Goal: Check status: Check status

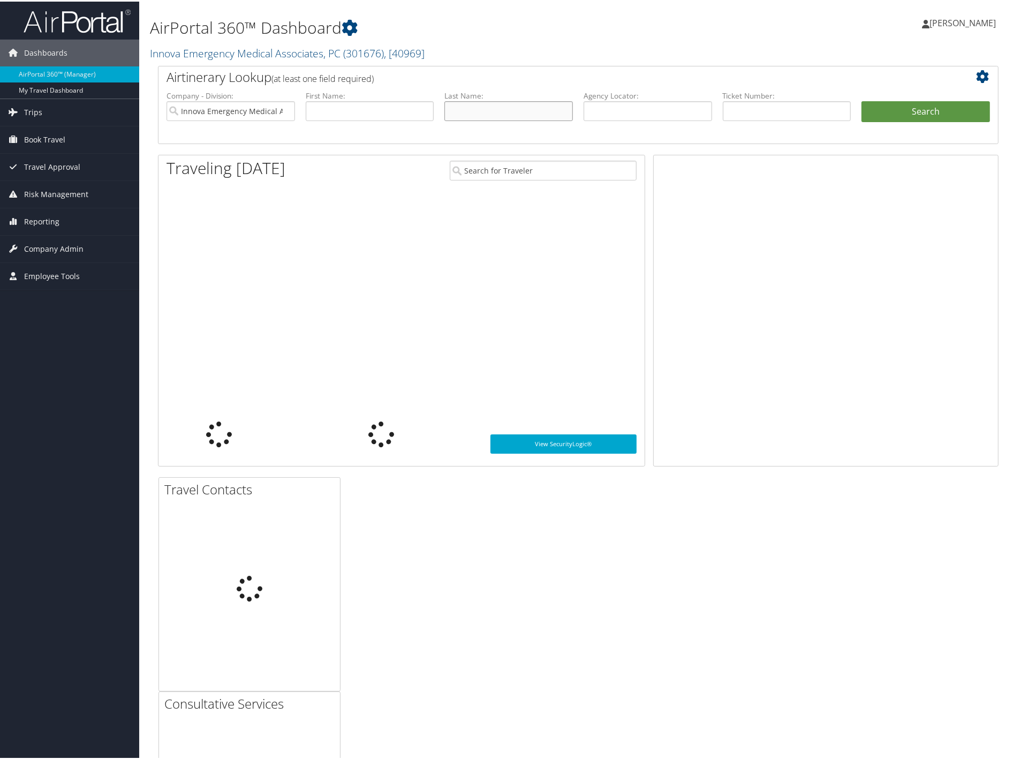
click at [479, 110] on input "text" at bounding box center [509, 110] width 129 height 20
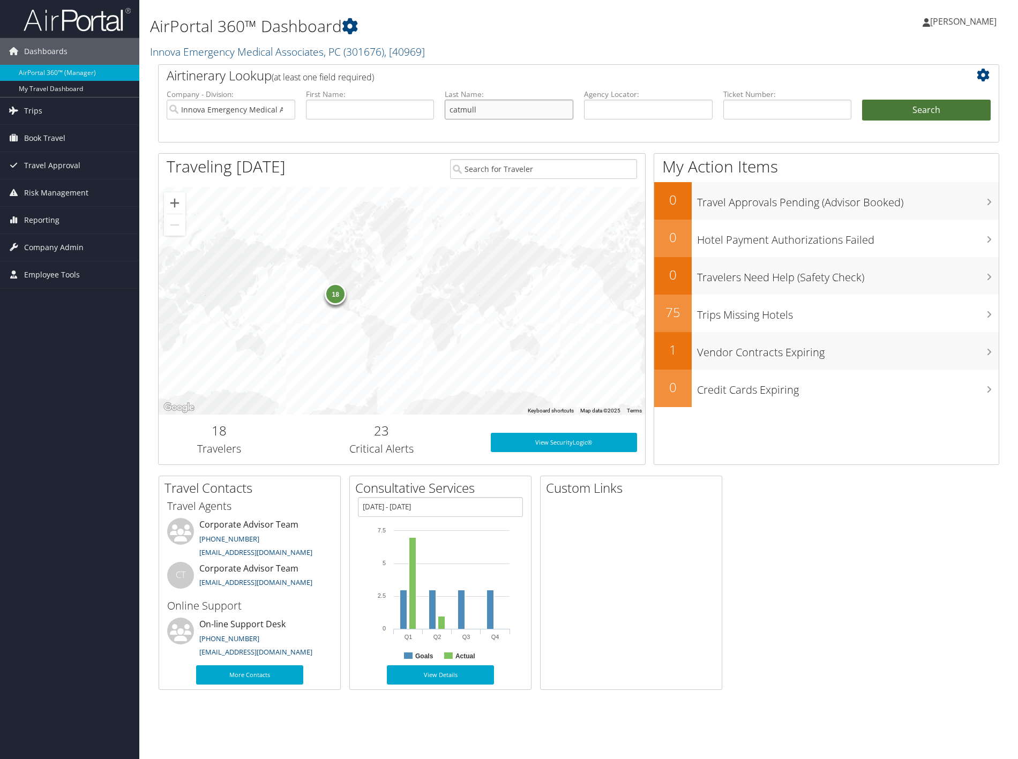
type input "catmull"
click at [924, 103] on button "Search" at bounding box center [926, 110] width 129 height 21
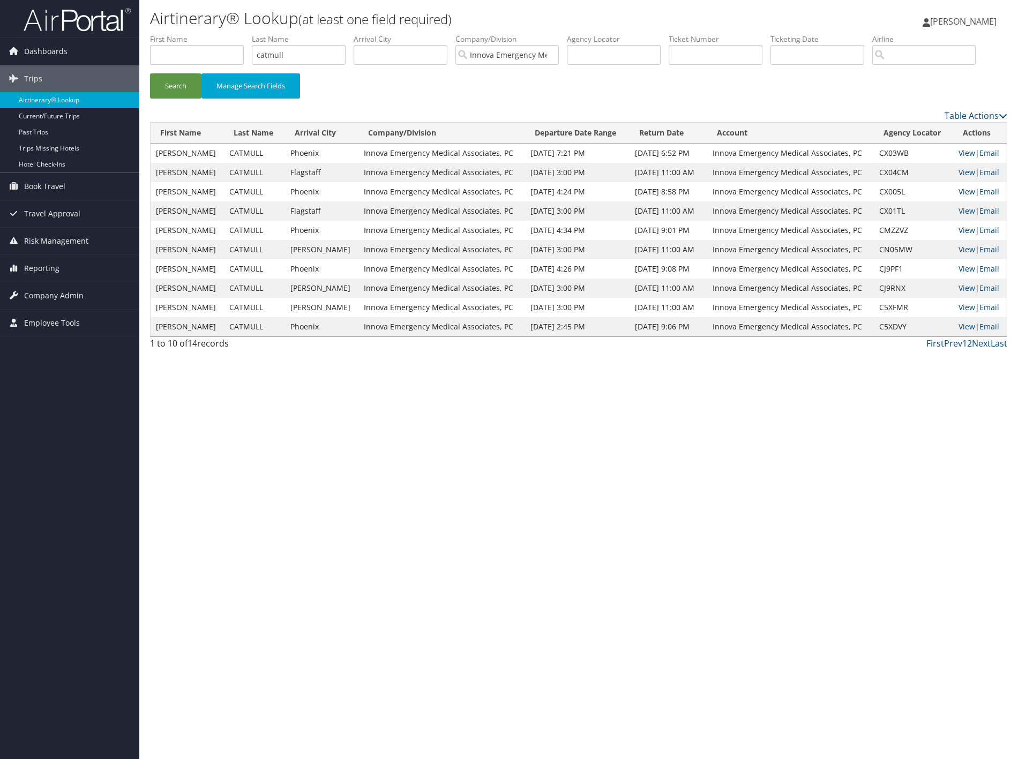
click at [960, 197] on link "View" at bounding box center [966, 191] width 17 height 10
click at [958, 216] on link "View" at bounding box center [966, 211] width 17 height 10
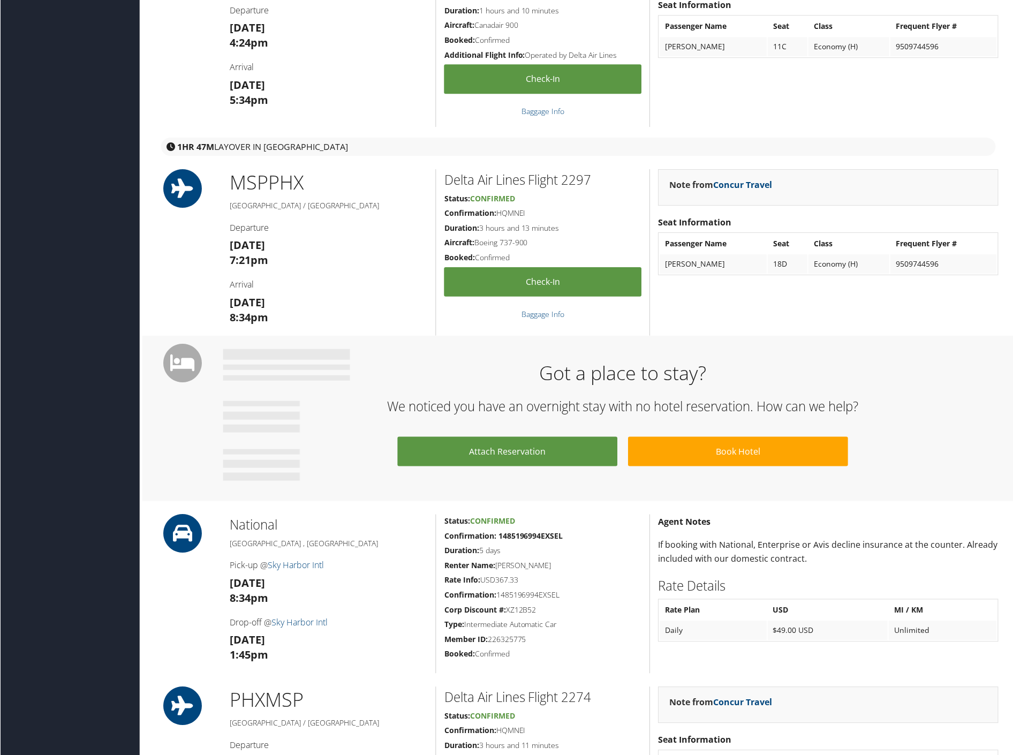
scroll to position [416, 0]
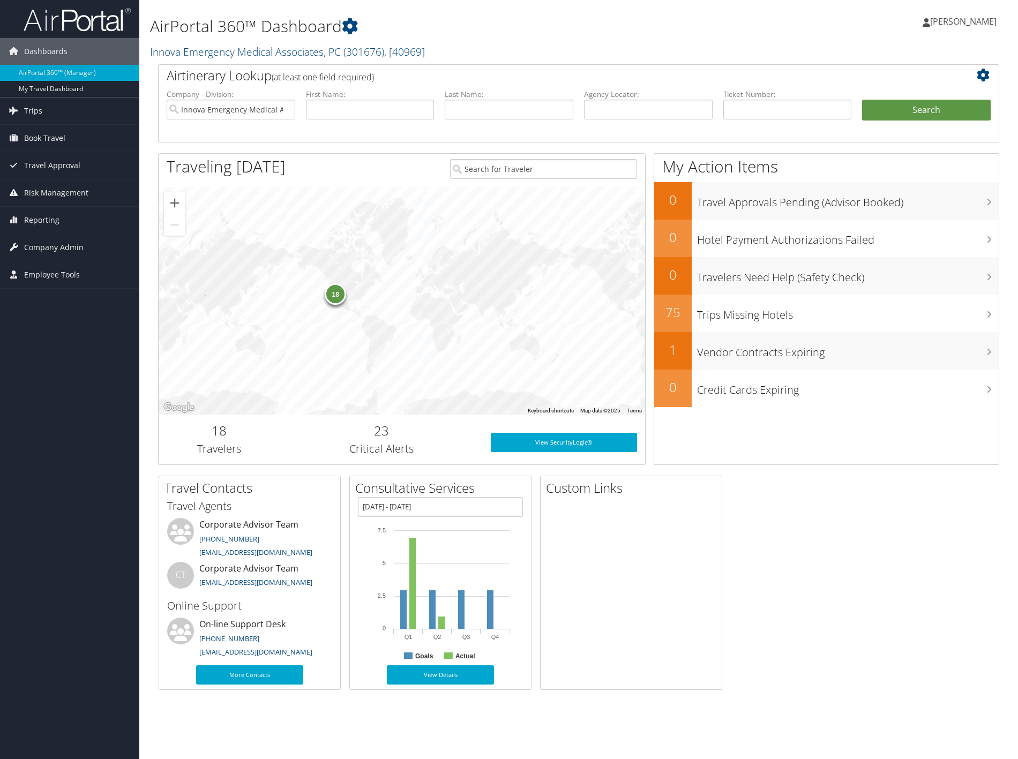
click at [492, 99] on label "Last Name:" at bounding box center [509, 94] width 129 height 11
click at [495, 106] on input "text" at bounding box center [509, 110] width 129 height 20
type input "wong"
click at [862, 100] on button "Search" at bounding box center [926, 110] width 129 height 21
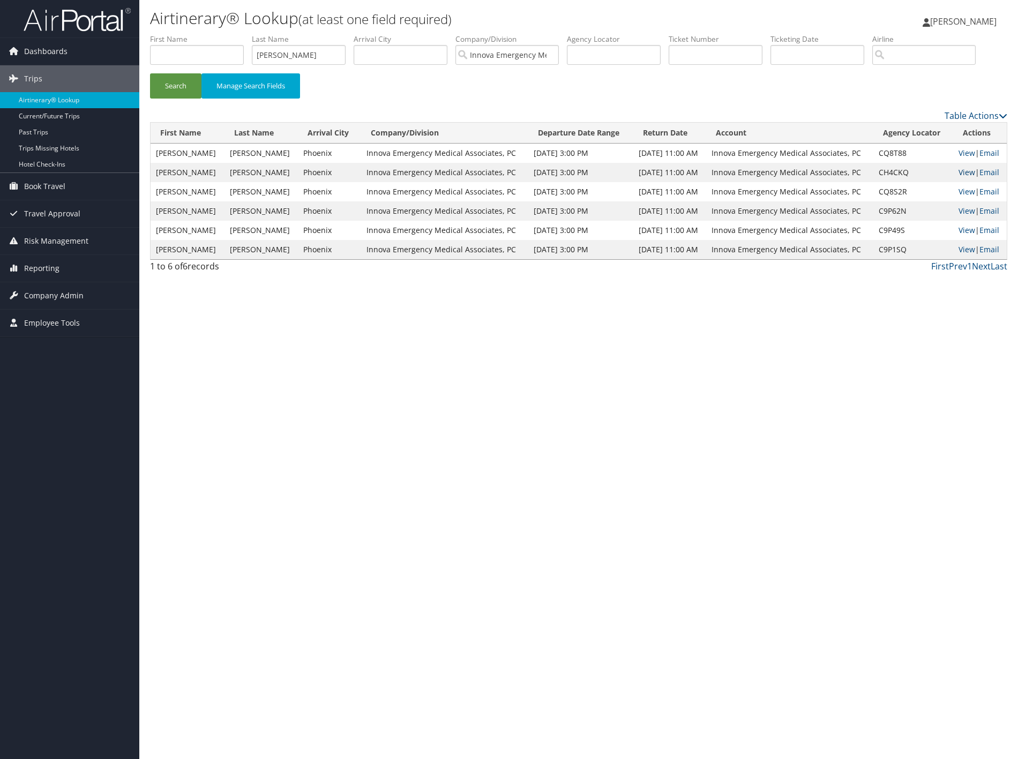
click at [966, 177] on link "View" at bounding box center [966, 172] width 17 height 10
click at [334, 48] on input "wong" at bounding box center [299, 55] width 94 height 20
click at [333, 47] on input "wong" at bounding box center [299, 55] width 94 height 20
drag, startPoint x: 296, startPoint y: 56, endPoint x: 244, endPoint y: 59, distance: 52.1
click at [244, 34] on ul "First Name Last Name wong Departure City Arrival City Company/Division Innova E…" at bounding box center [578, 34] width 857 height 0
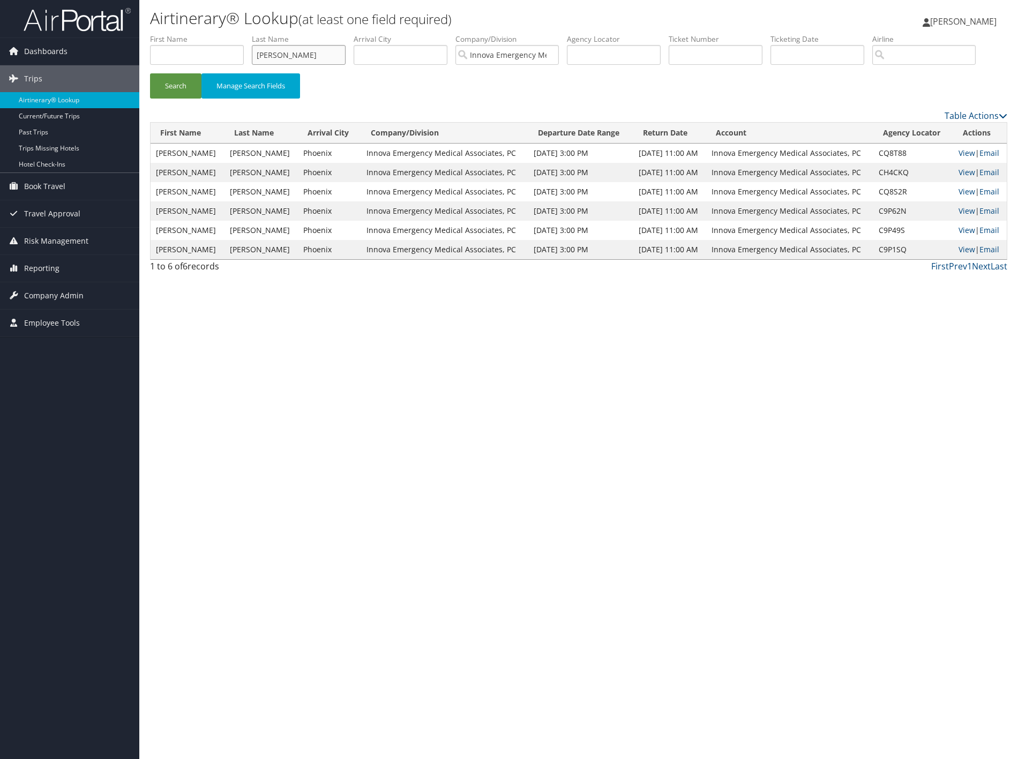
click at [150, 73] on button "Search" at bounding box center [175, 85] width 51 height 25
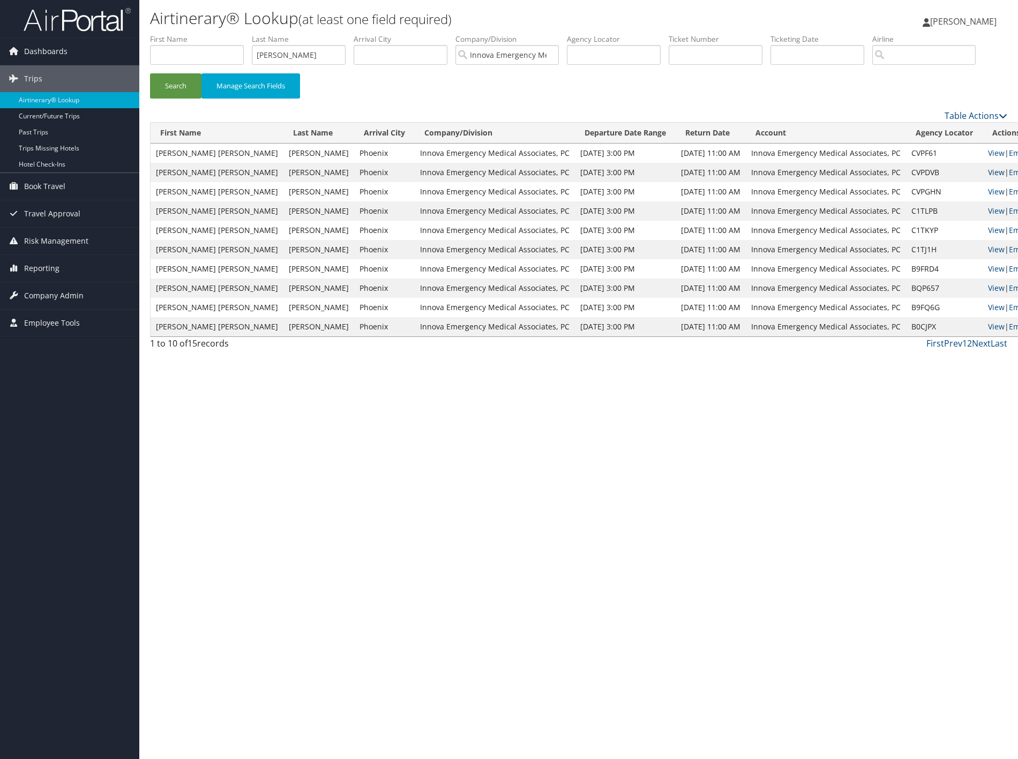
click at [988, 177] on link "View" at bounding box center [996, 172] width 17 height 10
click at [342, 59] on input "burmood" at bounding box center [299, 55] width 94 height 20
click at [150, 73] on button "Search" at bounding box center [175, 85] width 51 height 25
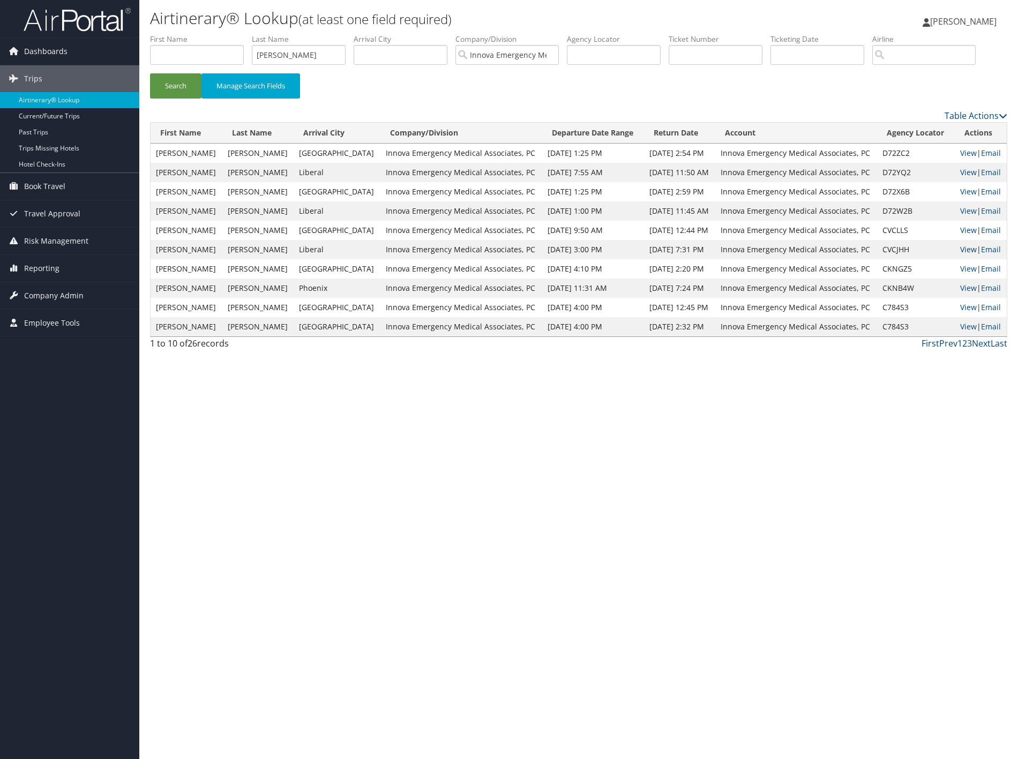
click at [960, 254] on link "View" at bounding box center [968, 249] width 17 height 10
click at [963, 293] on link "View" at bounding box center [968, 288] width 17 height 10
click at [274, 52] on input "drake" at bounding box center [299, 55] width 94 height 20
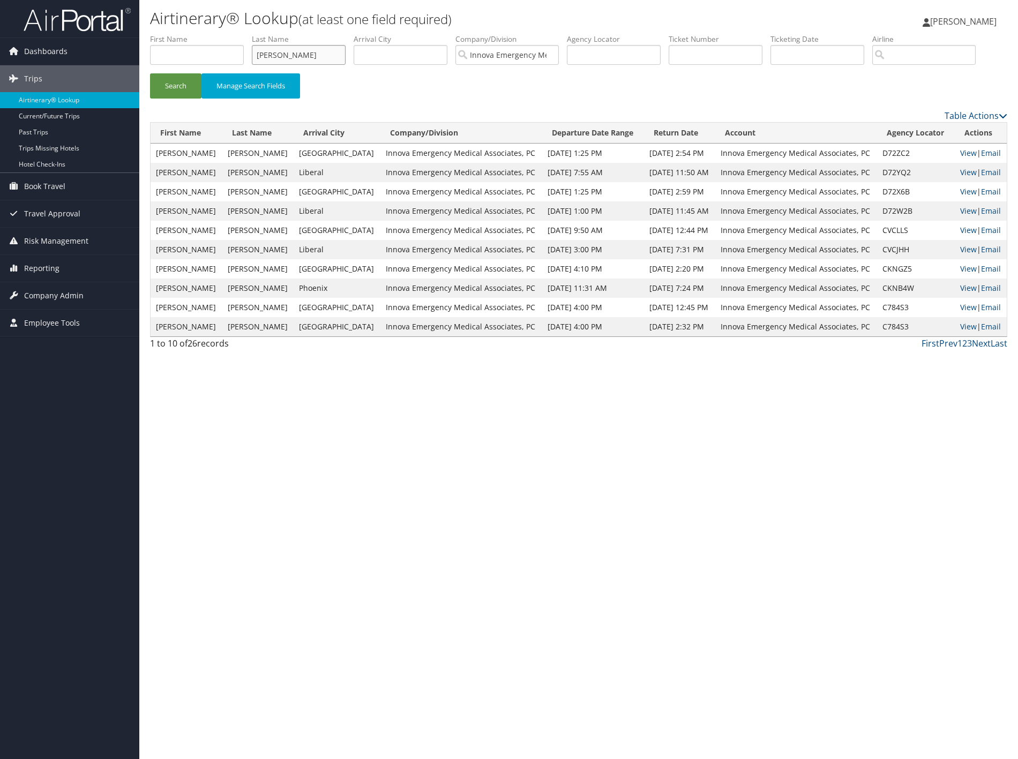
click at [150, 73] on button "Search" at bounding box center [175, 85] width 51 height 25
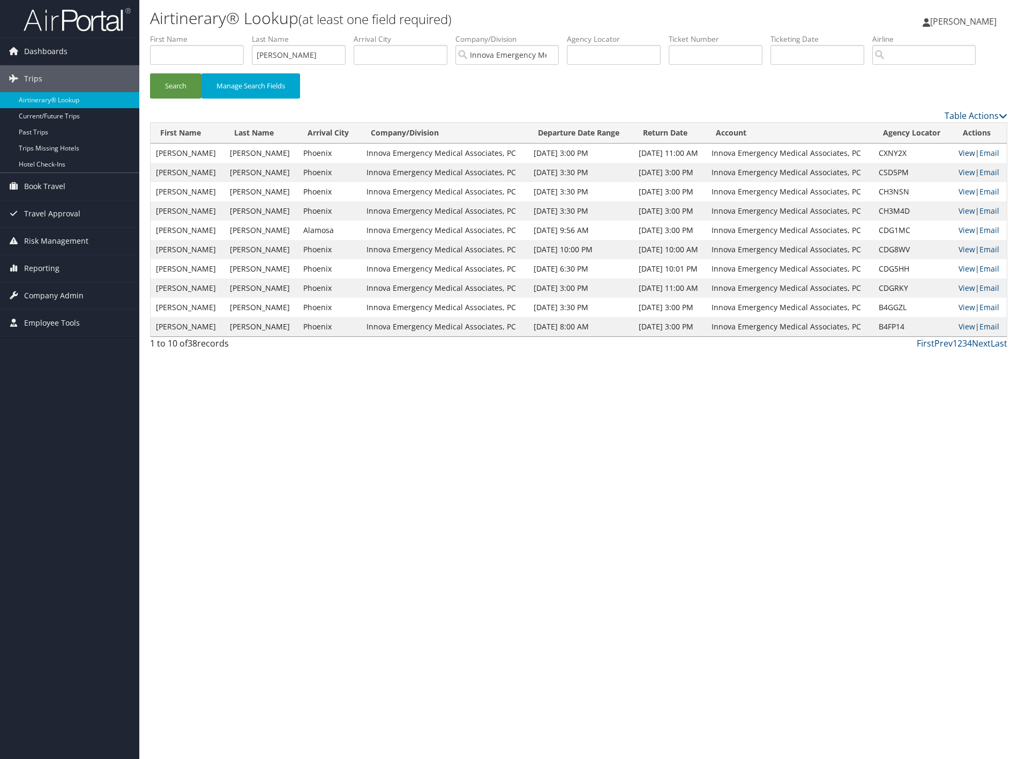
click at [963, 158] on link "View" at bounding box center [966, 153] width 17 height 10
click at [281, 58] on input "cherne" at bounding box center [299, 55] width 94 height 20
click at [281, 59] on input "cherne" at bounding box center [299, 55] width 94 height 20
click at [150, 73] on button "Search" at bounding box center [175, 85] width 51 height 25
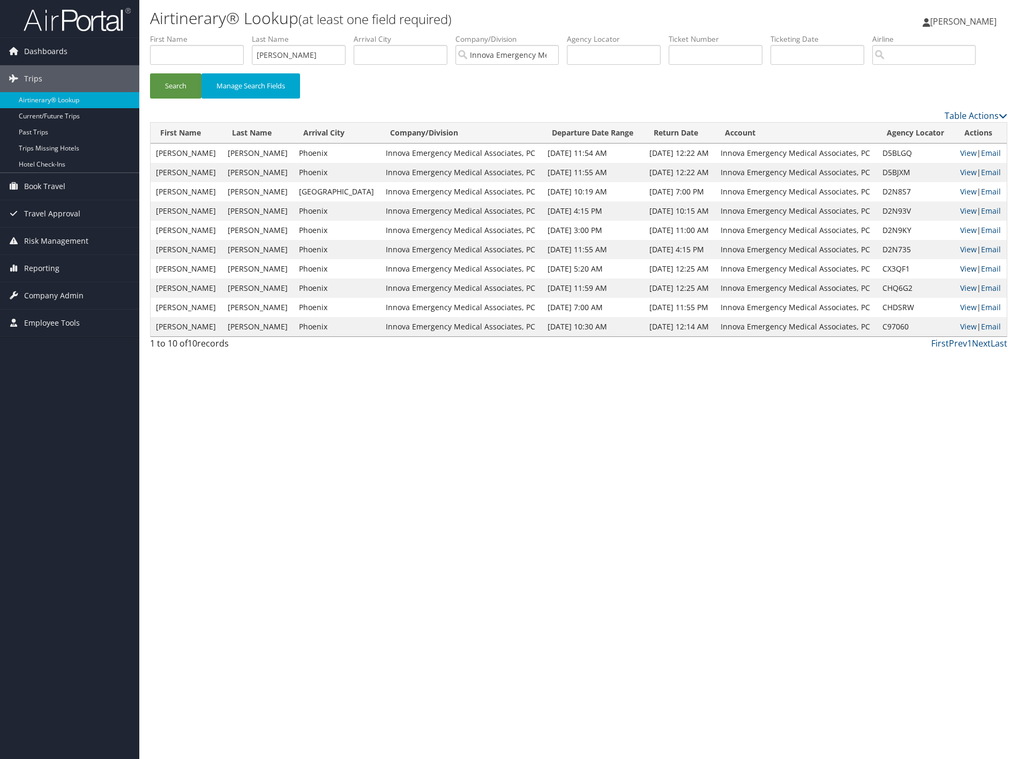
click at [960, 274] on link "View" at bounding box center [968, 269] width 17 height 10
click at [294, 55] on input "whitesel" at bounding box center [299, 55] width 94 height 20
click at [150, 73] on button "Search" at bounding box center [175, 85] width 51 height 25
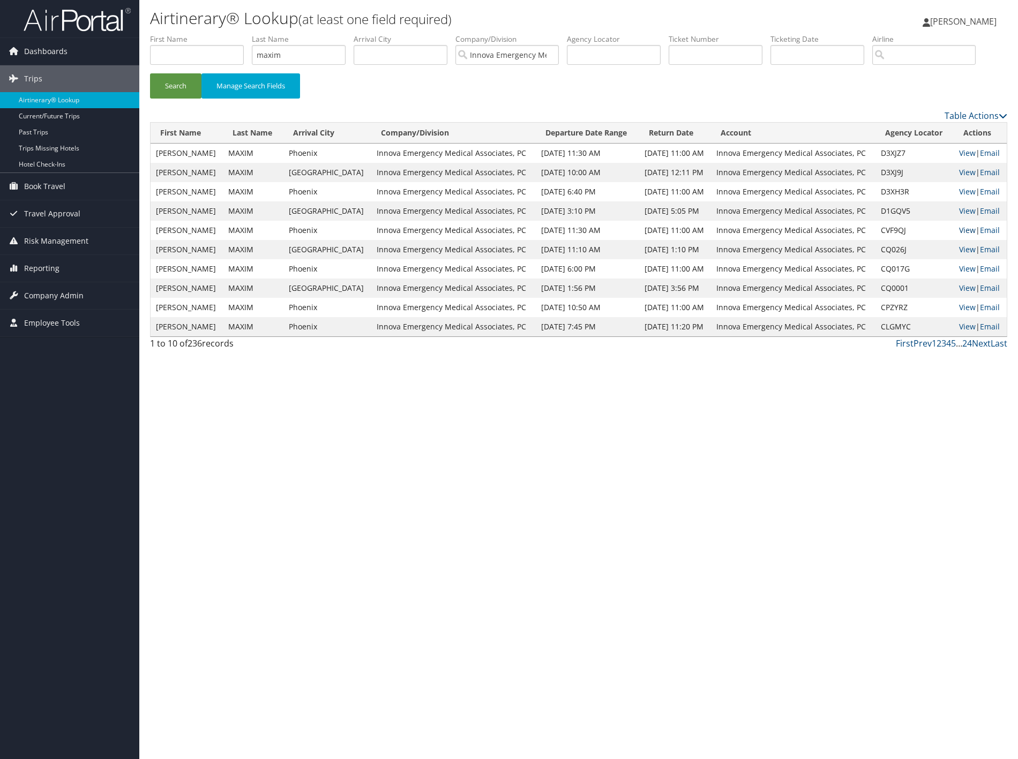
click at [959, 235] on link "View" at bounding box center [967, 230] width 17 height 10
drag, startPoint x: 288, startPoint y: 57, endPoint x: 253, endPoint y: 56, distance: 34.8
click at [253, 34] on ul "First Name Last Name maxim Departure City Arrival City Company/Division Innova …" at bounding box center [578, 34] width 857 height 0
click at [252, 56] on li "First Name" at bounding box center [201, 53] width 102 height 39
click at [277, 61] on input "maxim" at bounding box center [299, 55] width 94 height 20
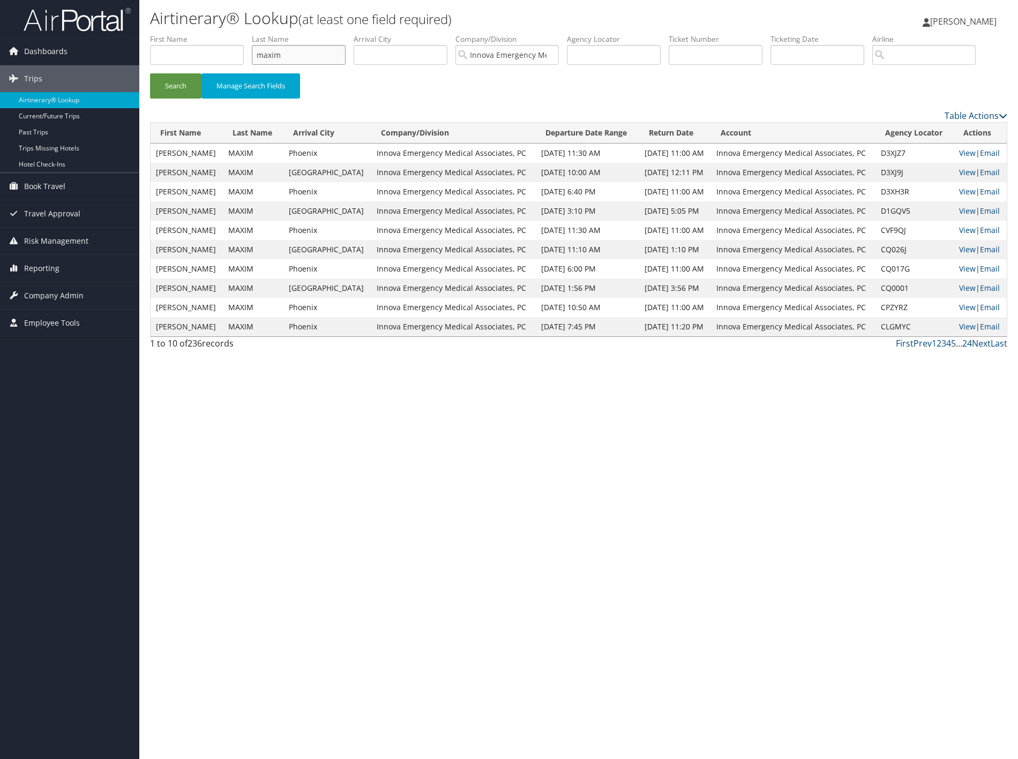
click at [277, 61] on input "maxim" at bounding box center [299, 55] width 94 height 20
click at [150, 73] on button "Search" at bounding box center [175, 85] width 51 height 25
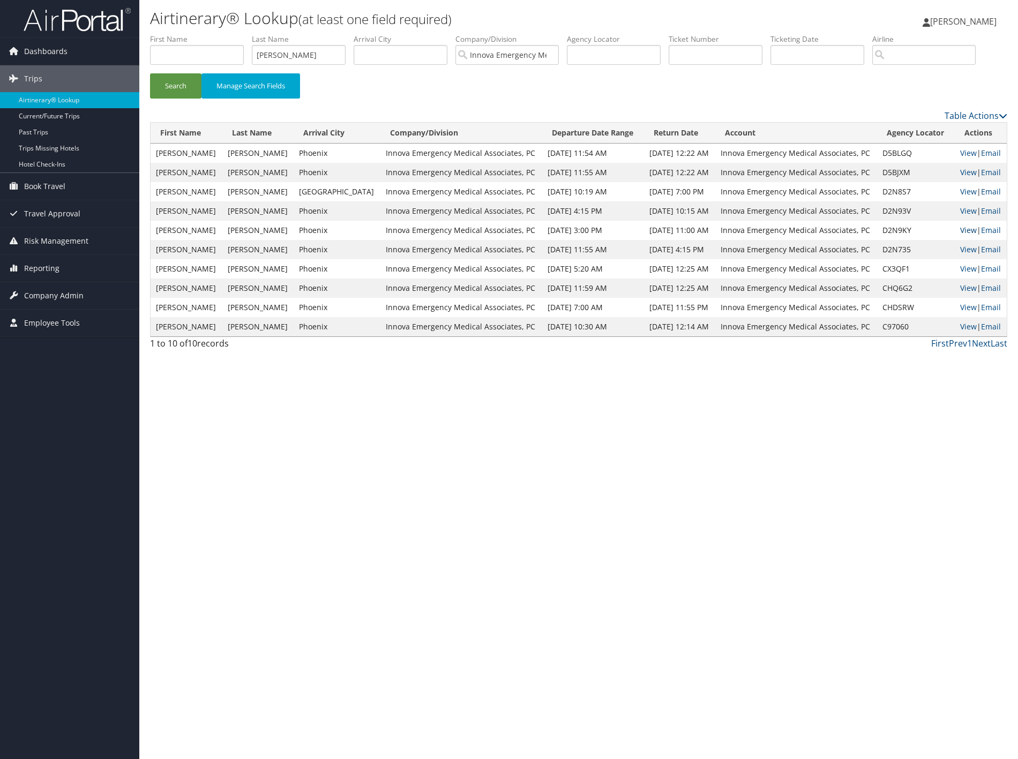
click at [960, 235] on link "View" at bounding box center [968, 230] width 17 height 10
click at [280, 61] on input "whitesel" at bounding box center [299, 55] width 94 height 20
drag, startPoint x: 281, startPoint y: 60, endPoint x: 282, endPoint y: 52, distance: 8.2
click at [281, 57] on input "whitesel" at bounding box center [299, 55] width 94 height 20
click at [150, 73] on button "Search" at bounding box center [175, 85] width 51 height 25
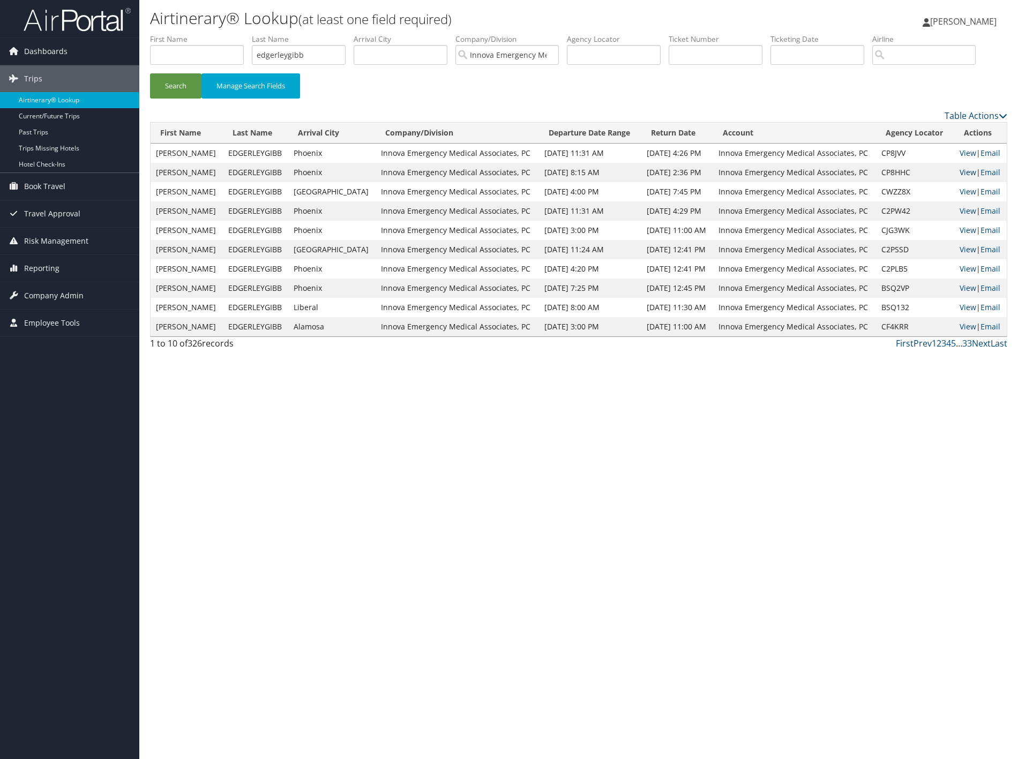
click at [959, 177] on link "View" at bounding box center [967, 172] width 17 height 10
click at [290, 55] on input "edgerleygibb" at bounding box center [299, 55] width 94 height 20
type input "maurantonio"
click at [150, 73] on button "Search" at bounding box center [175, 85] width 51 height 25
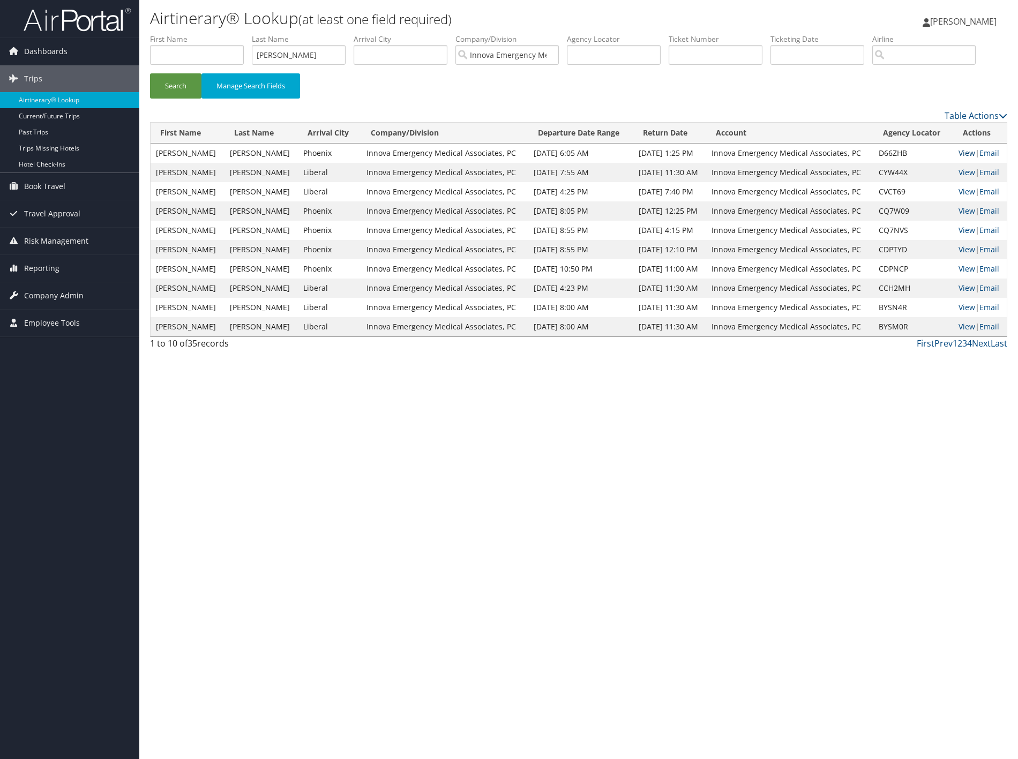
click at [967, 158] on link "View" at bounding box center [966, 153] width 17 height 10
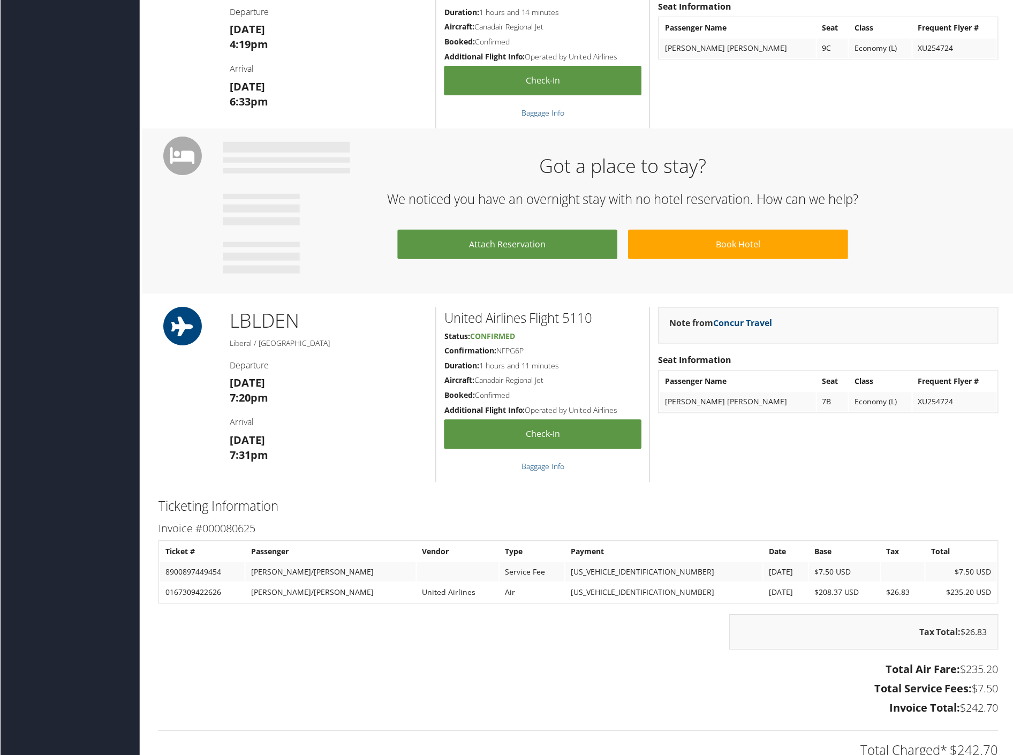
scroll to position [414, 0]
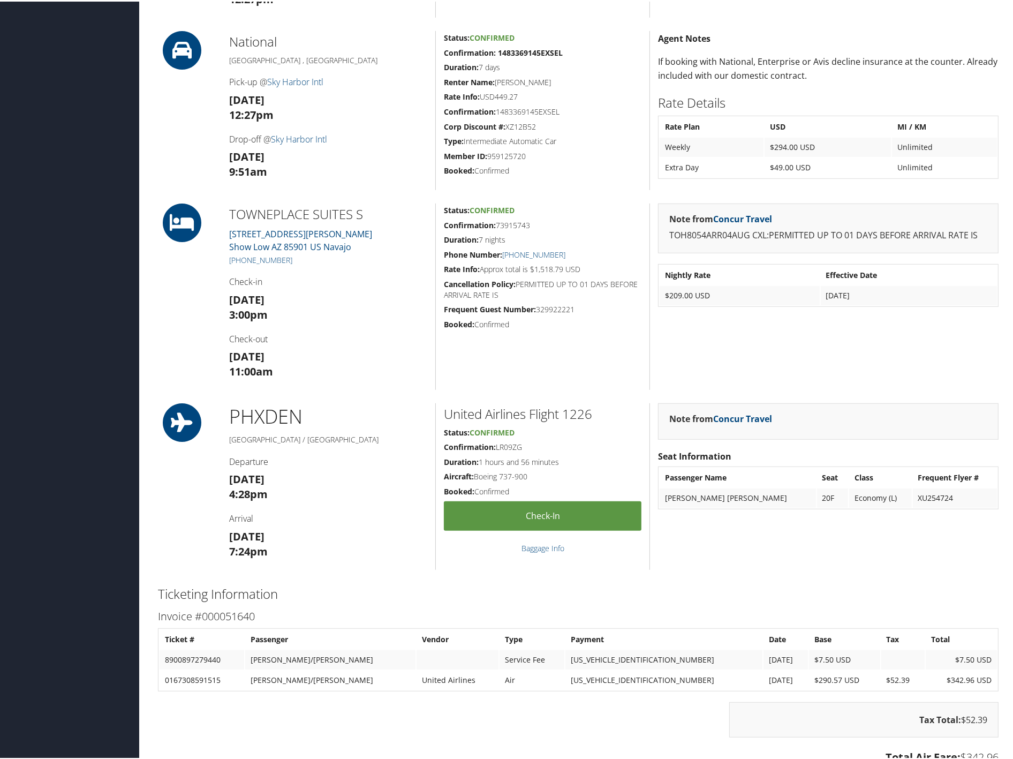
scroll to position [714, 0]
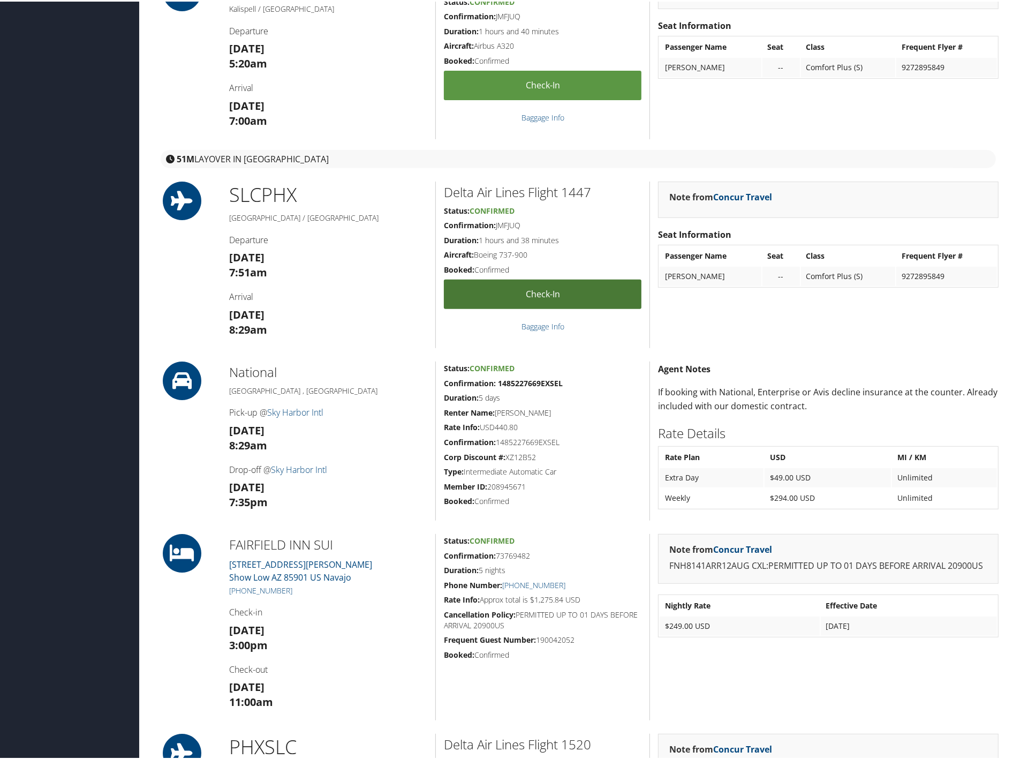
scroll to position [595, 0]
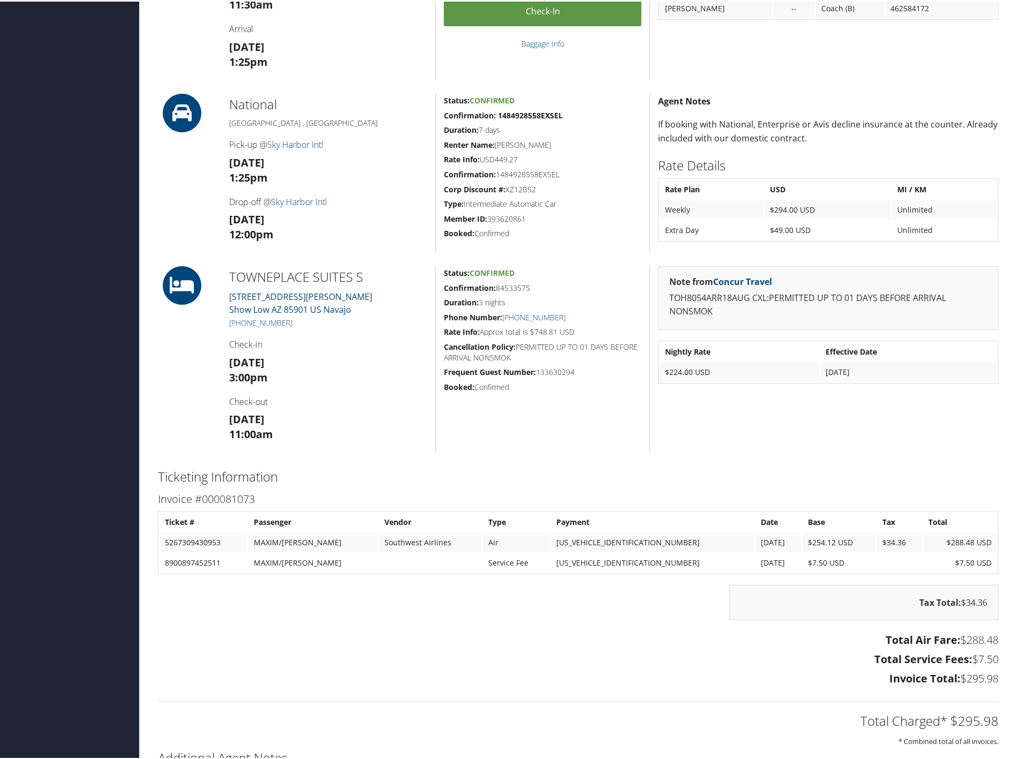
scroll to position [416, 0]
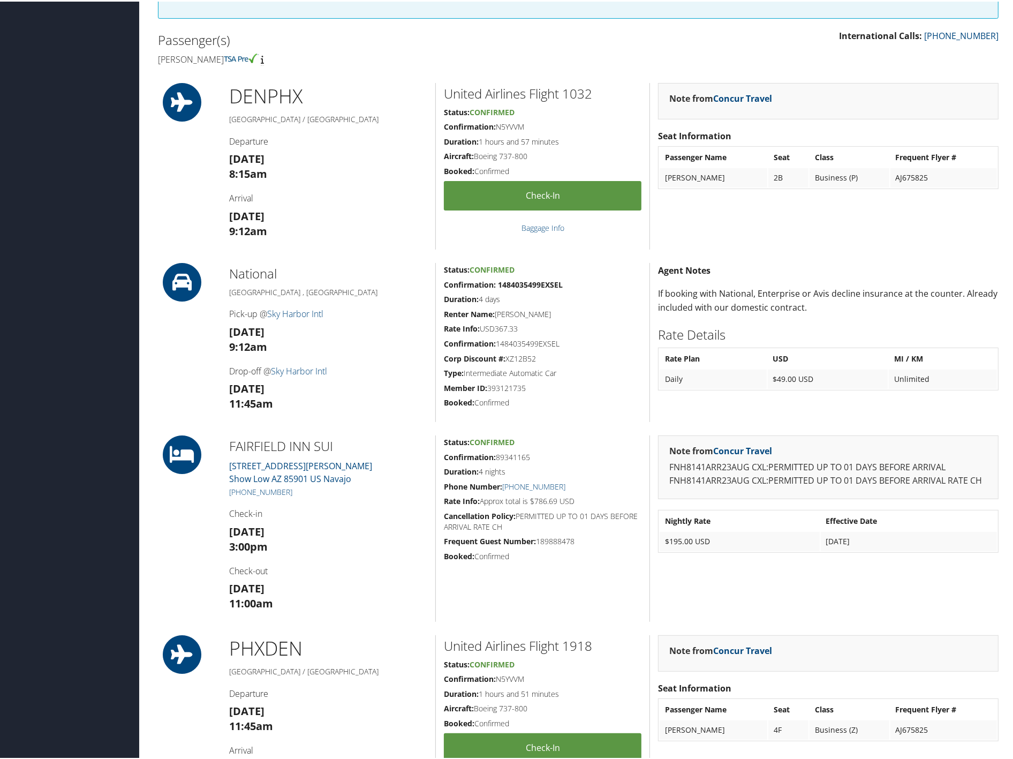
scroll to position [416, 0]
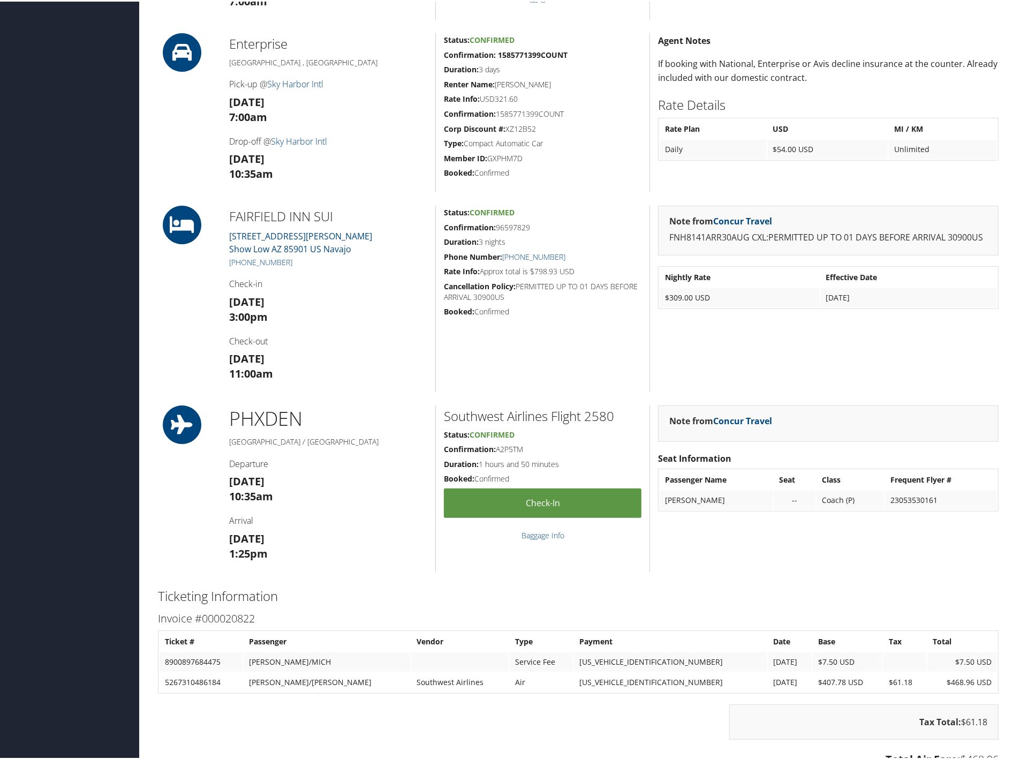
scroll to position [714, 0]
